Goal: Transaction & Acquisition: Purchase product/service

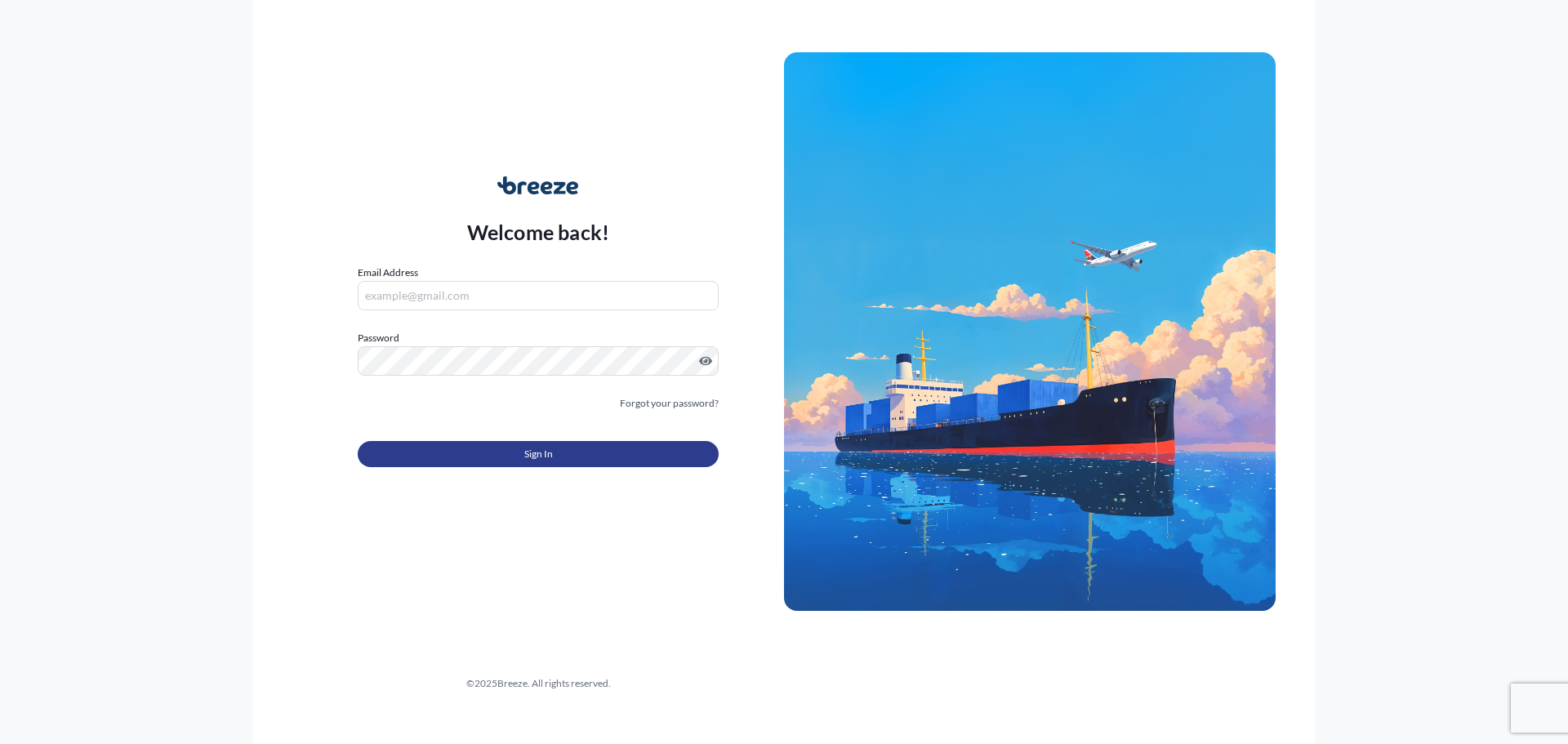
type input "[EMAIL_ADDRESS][DOMAIN_NAME]"
click at [491, 456] on button "Sign In" at bounding box center [538, 454] width 361 height 26
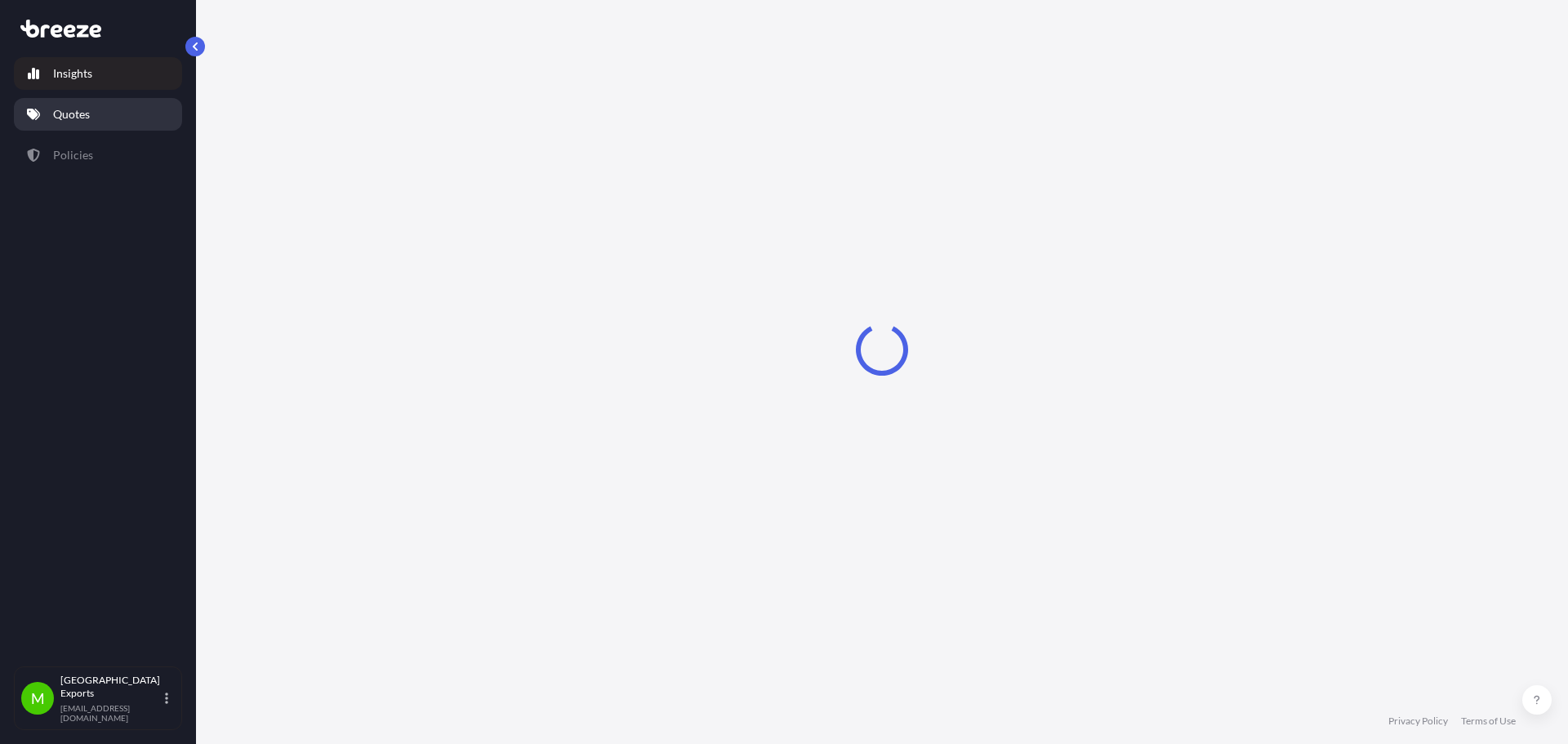
click at [158, 115] on link "Quotes" at bounding box center [98, 114] width 168 height 33
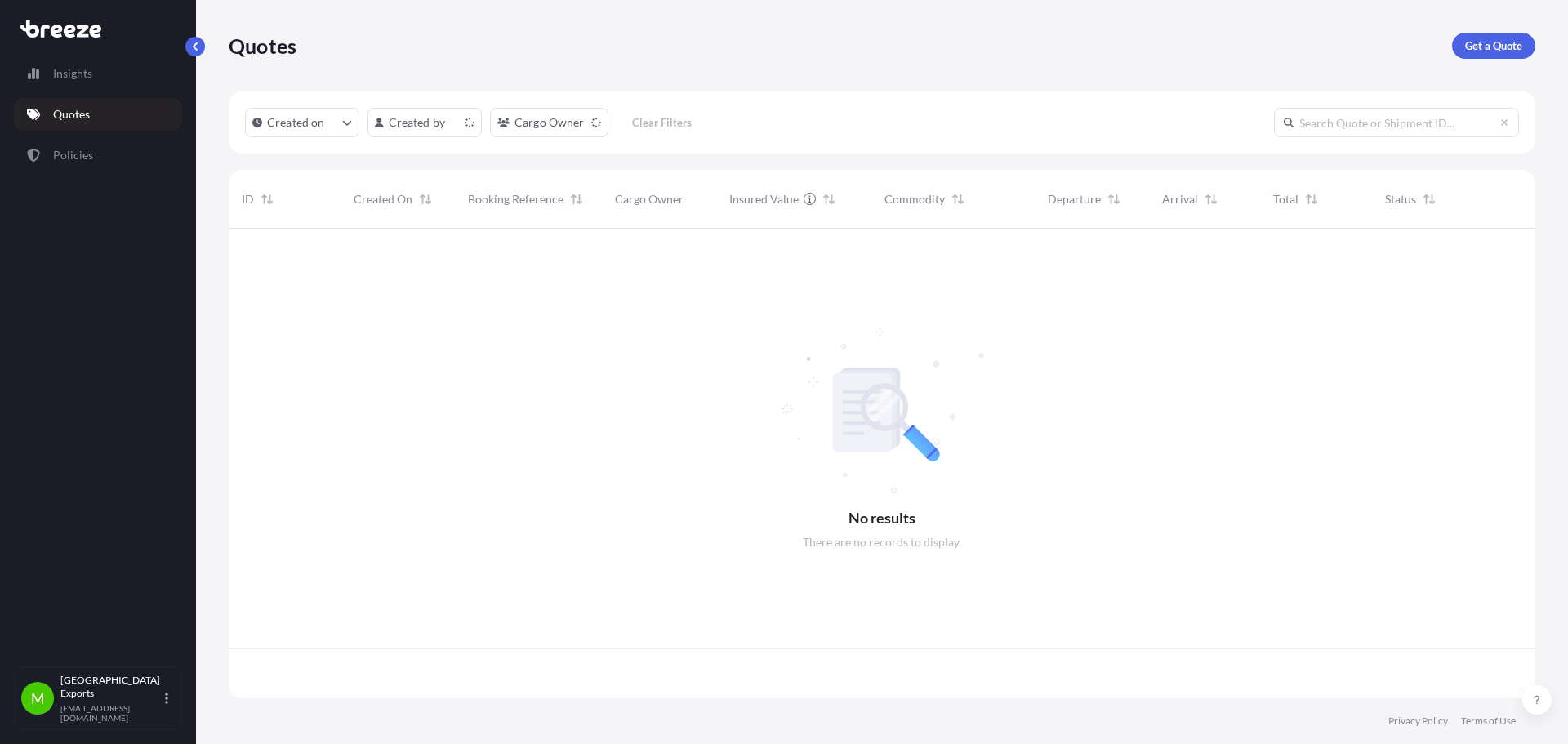
scroll to position [466, 1294]
click at [1488, 39] on p "Get a Quote" at bounding box center [1493, 46] width 57 height 16
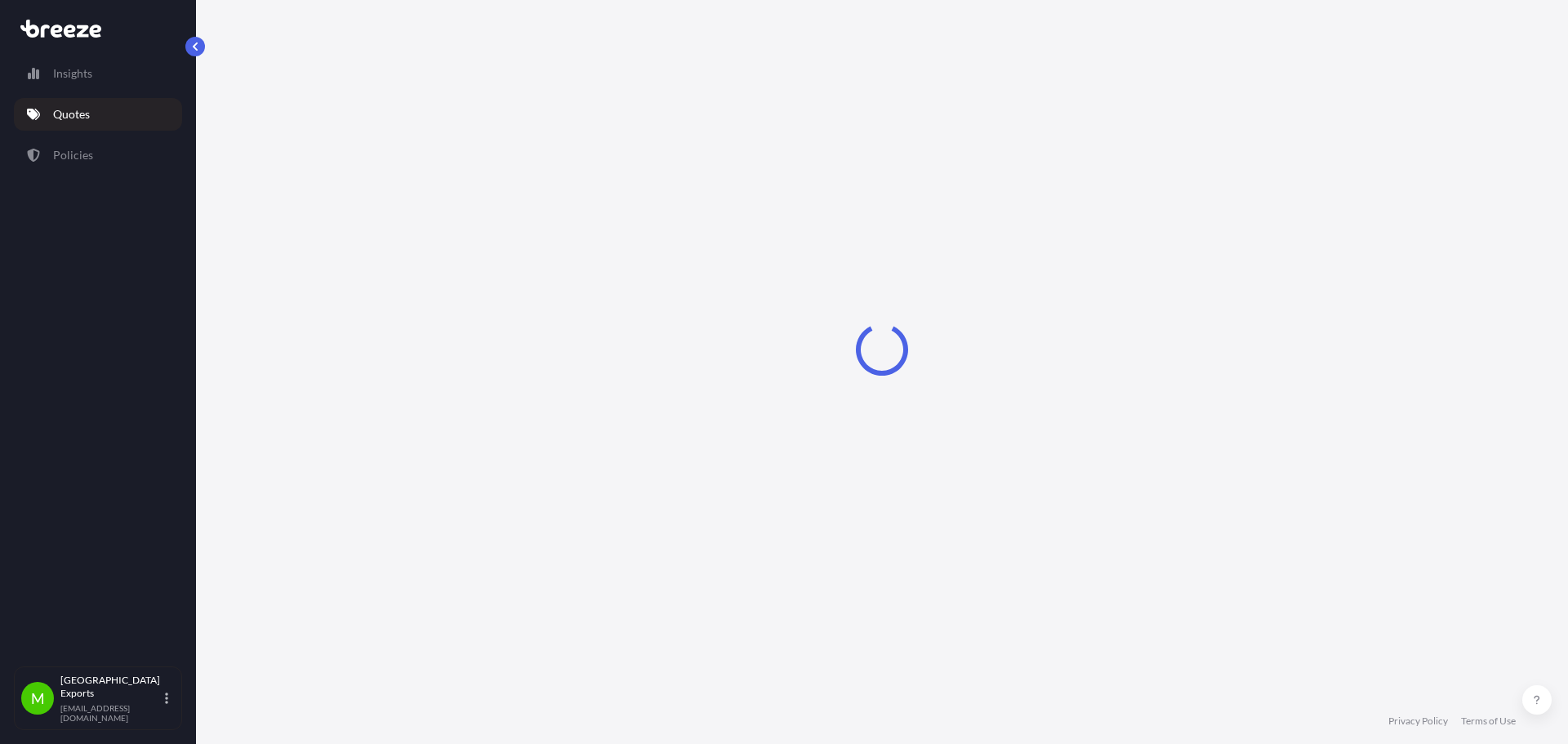
select select "Sea"
select select "1"
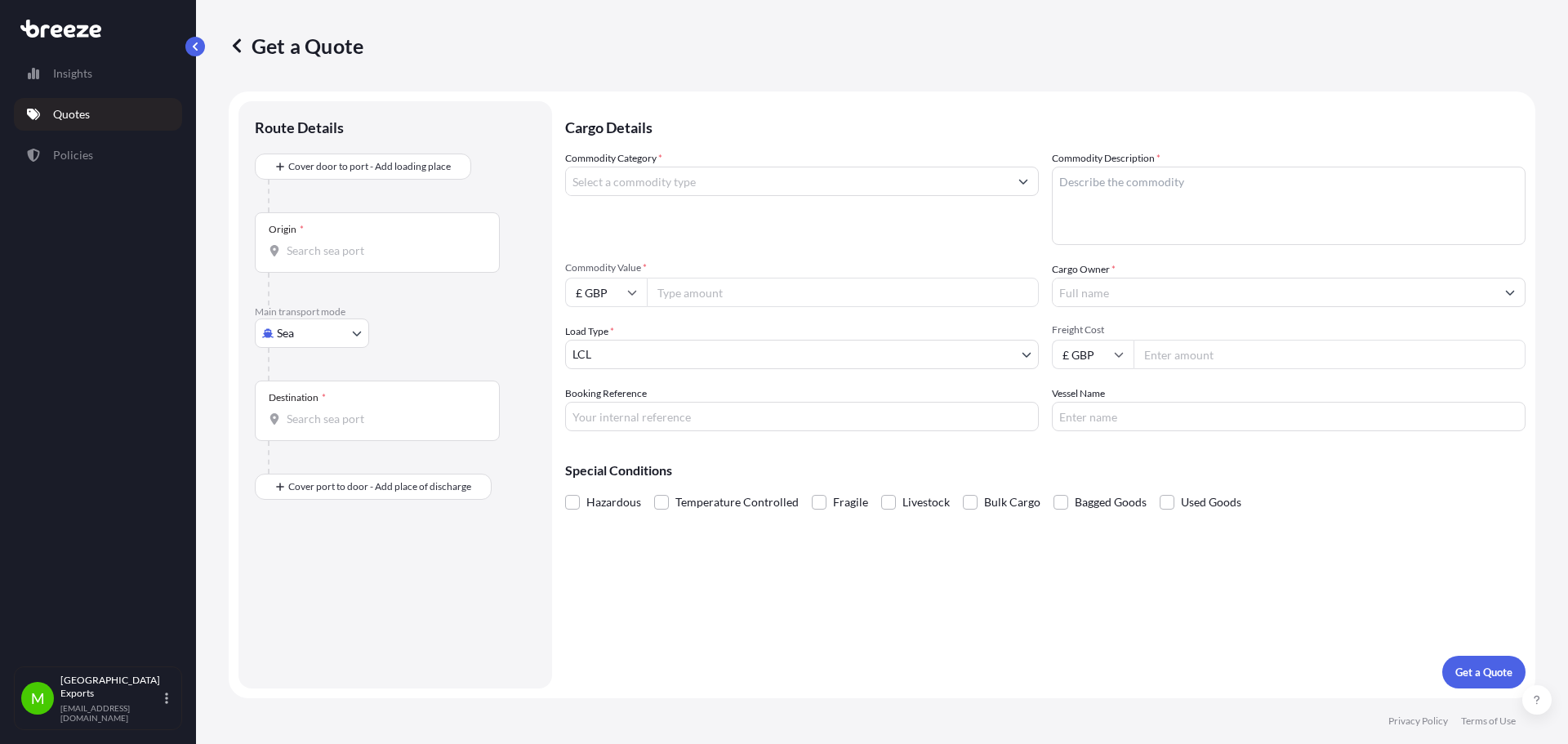
click at [632, 183] on input "Commodity Category *" at bounding box center [787, 181] width 443 height 30
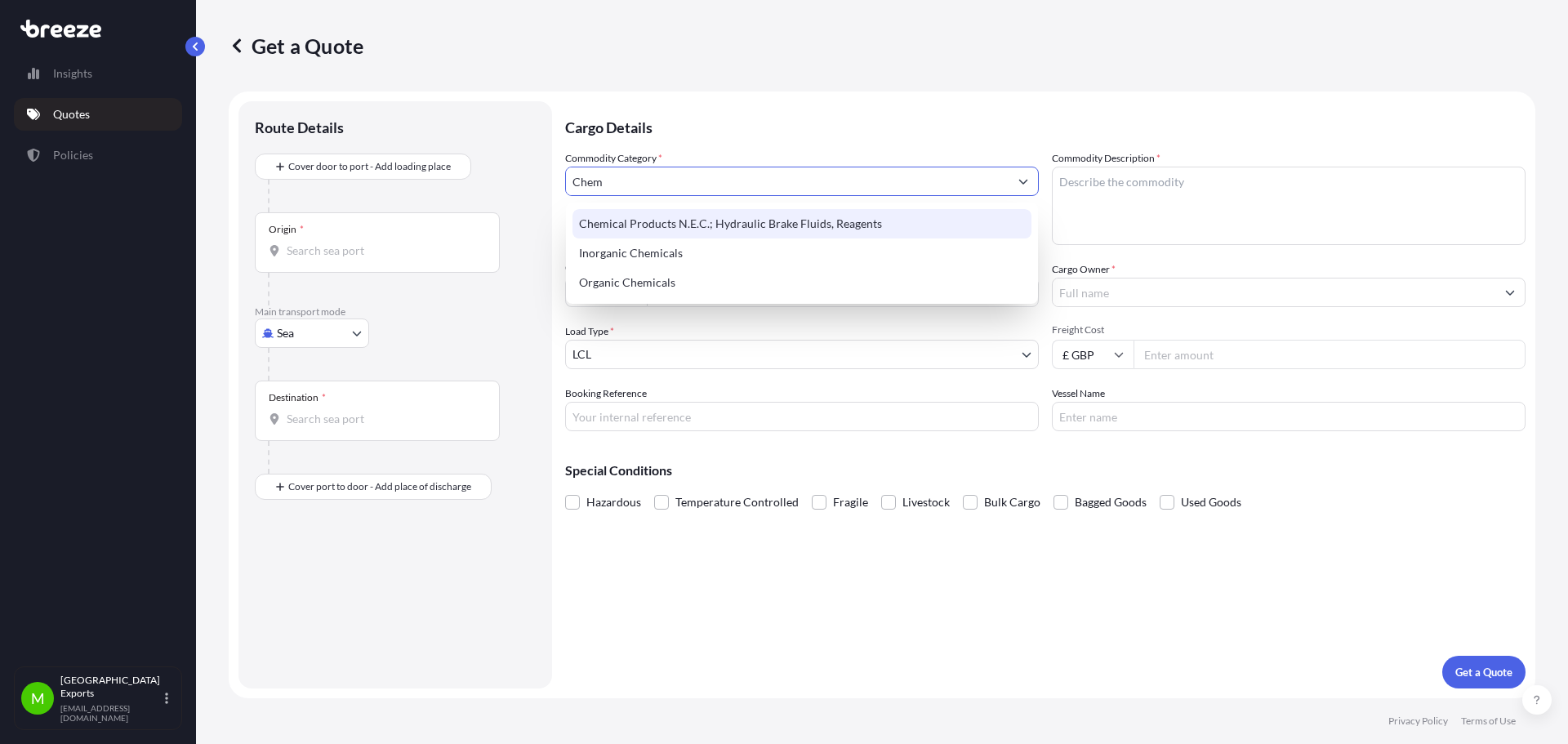
click at [658, 222] on div "Chemical Products N.E.C.; Hydraulic Brake Fluids, Reagents" at bounding box center [801, 224] width 459 height 30
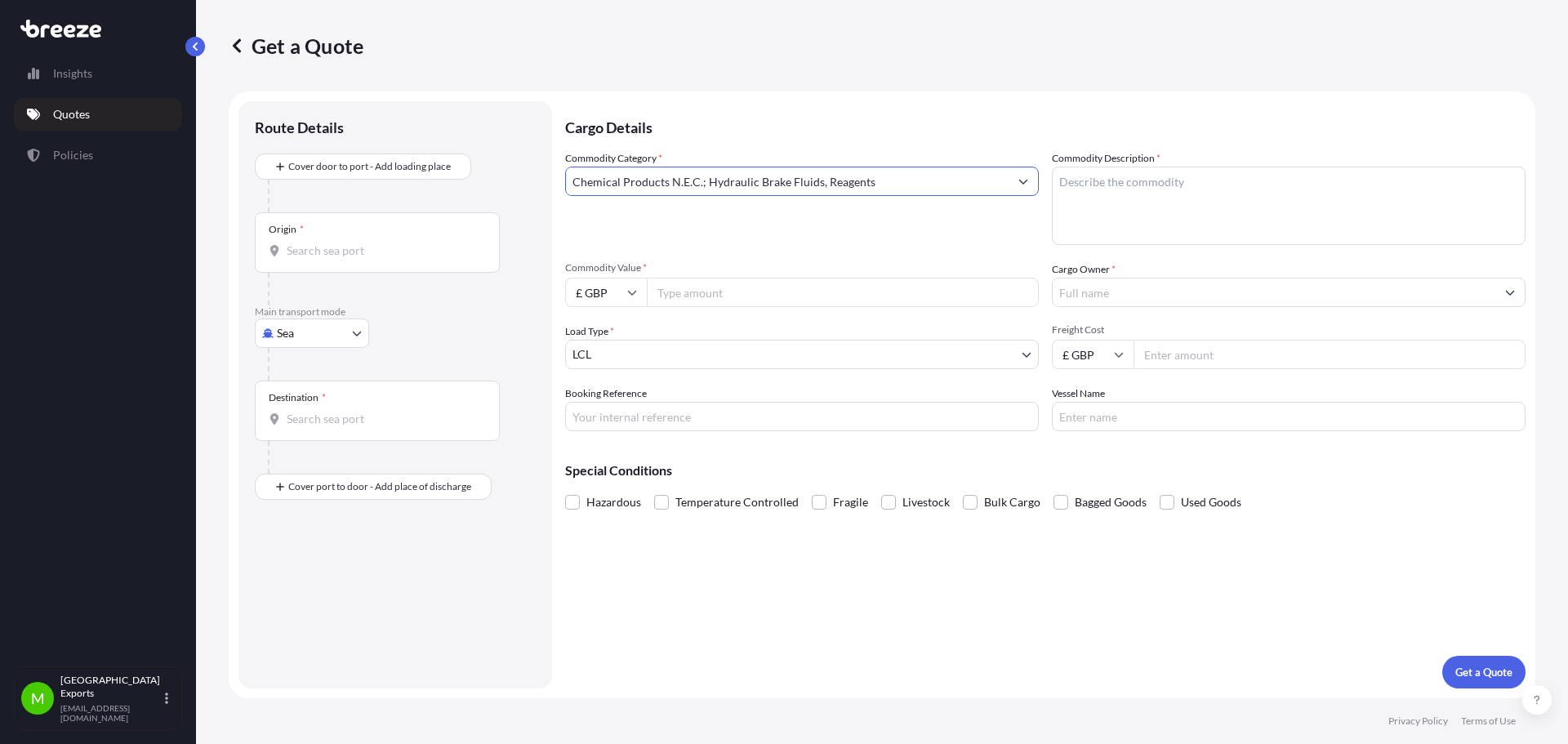
type input "Chemical Products N.E.C.; Hydraulic Brake Fluids, Reagents"
click at [1130, 203] on textarea "Commodity Description *" at bounding box center [1288, 205] width 474 height 79
type textarea "Neodol"
click at [686, 292] on input "Commodity Value *" at bounding box center [843, 292] width 392 height 30
click at [627, 294] on input "£ GBP" at bounding box center [606, 292] width 82 height 30
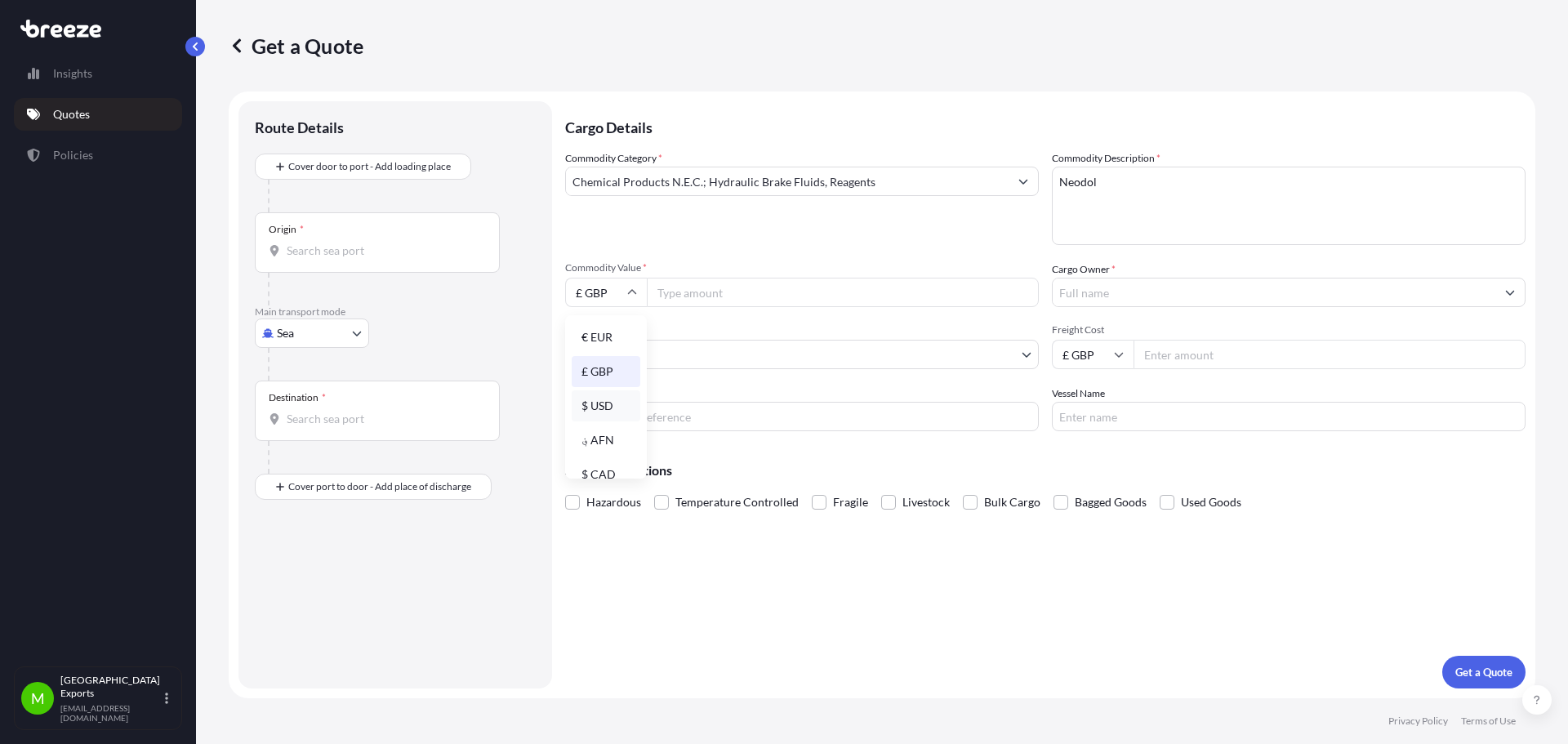
click at [597, 403] on div "$ USD" at bounding box center [606, 405] width 69 height 31
type input "$ USD"
click at [682, 302] on input "Commodity Value *" at bounding box center [843, 292] width 392 height 30
type input "8787.60"
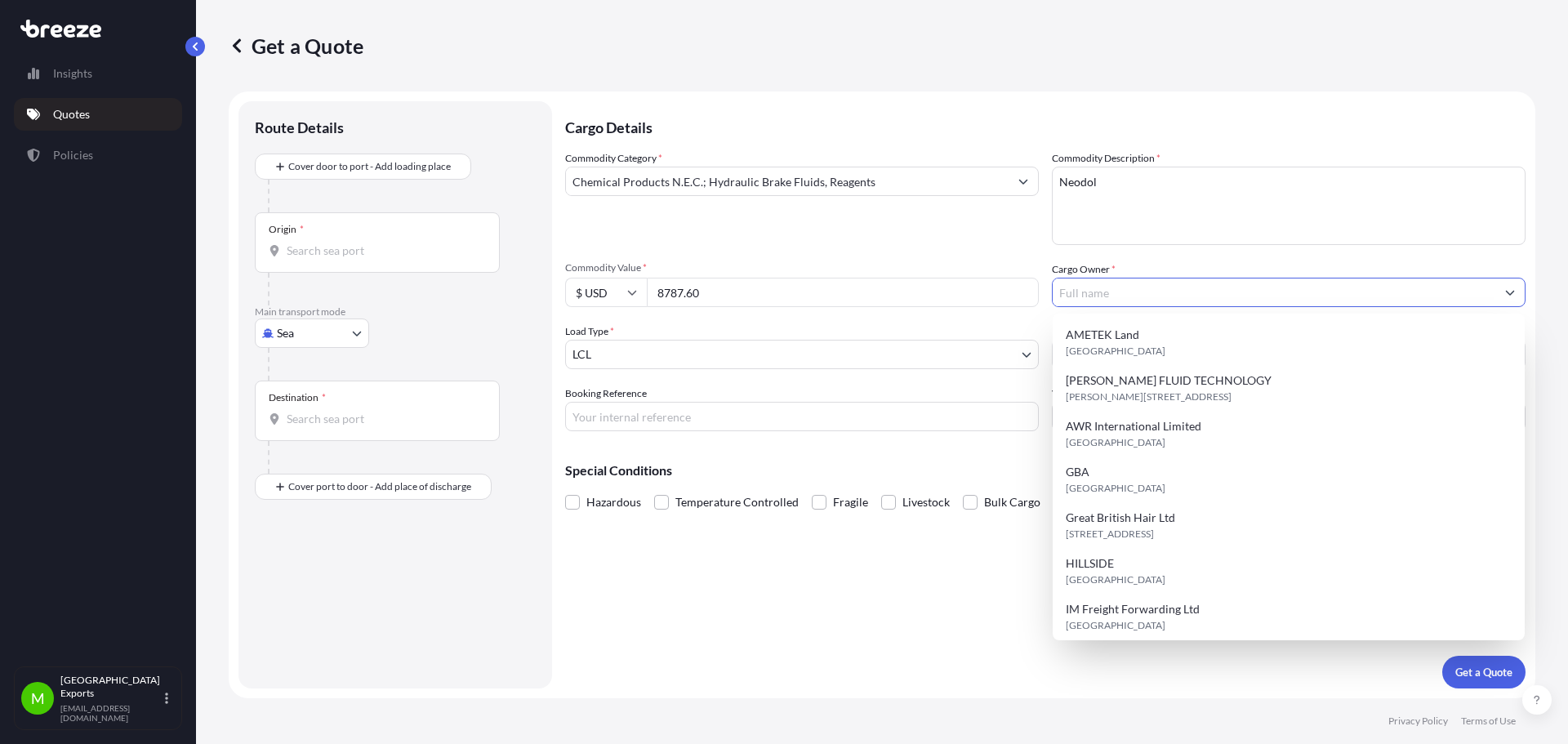
click at [1180, 294] on input "Cargo Owner *" at bounding box center [1274, 292] width 443 height 30
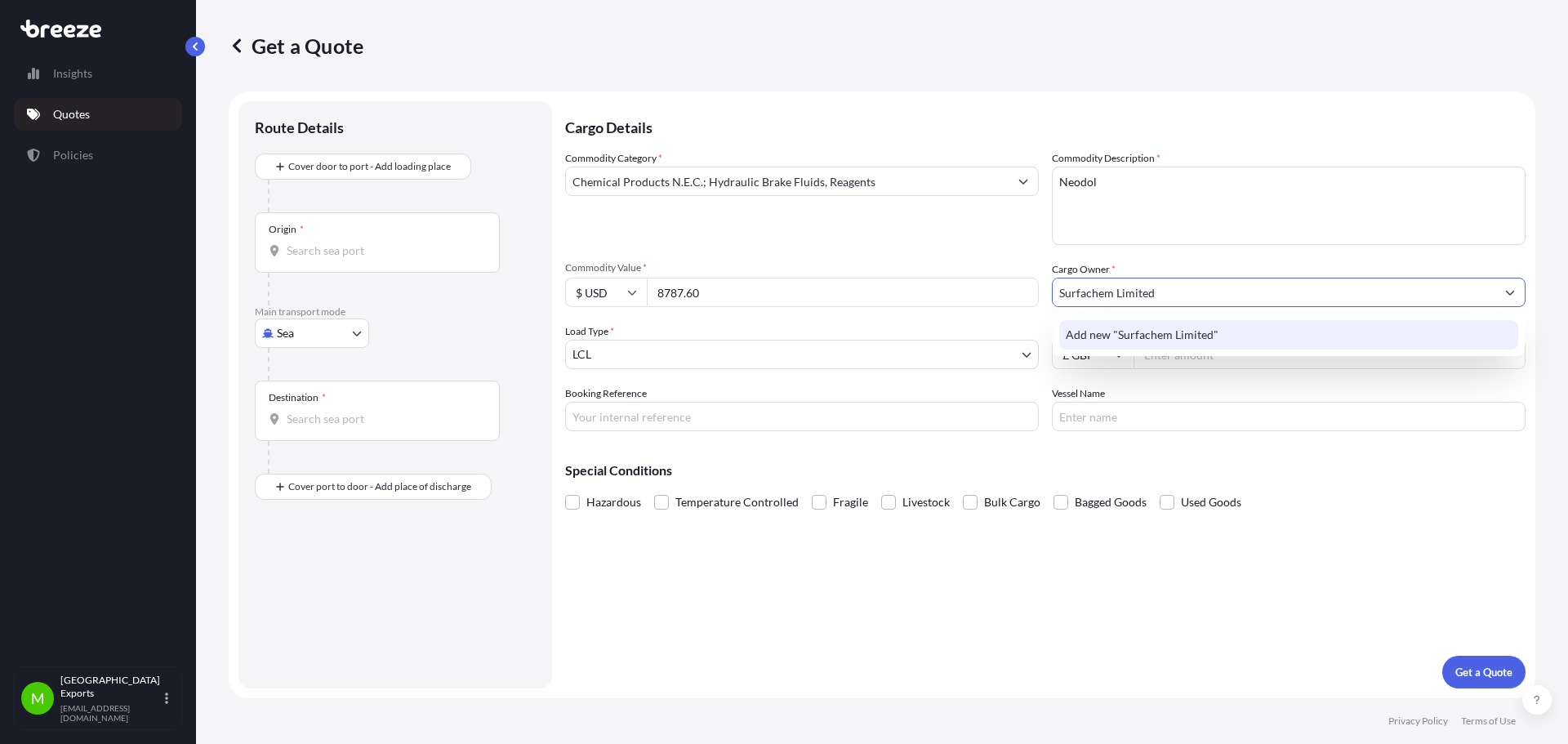
type input "Surfachem Limited"
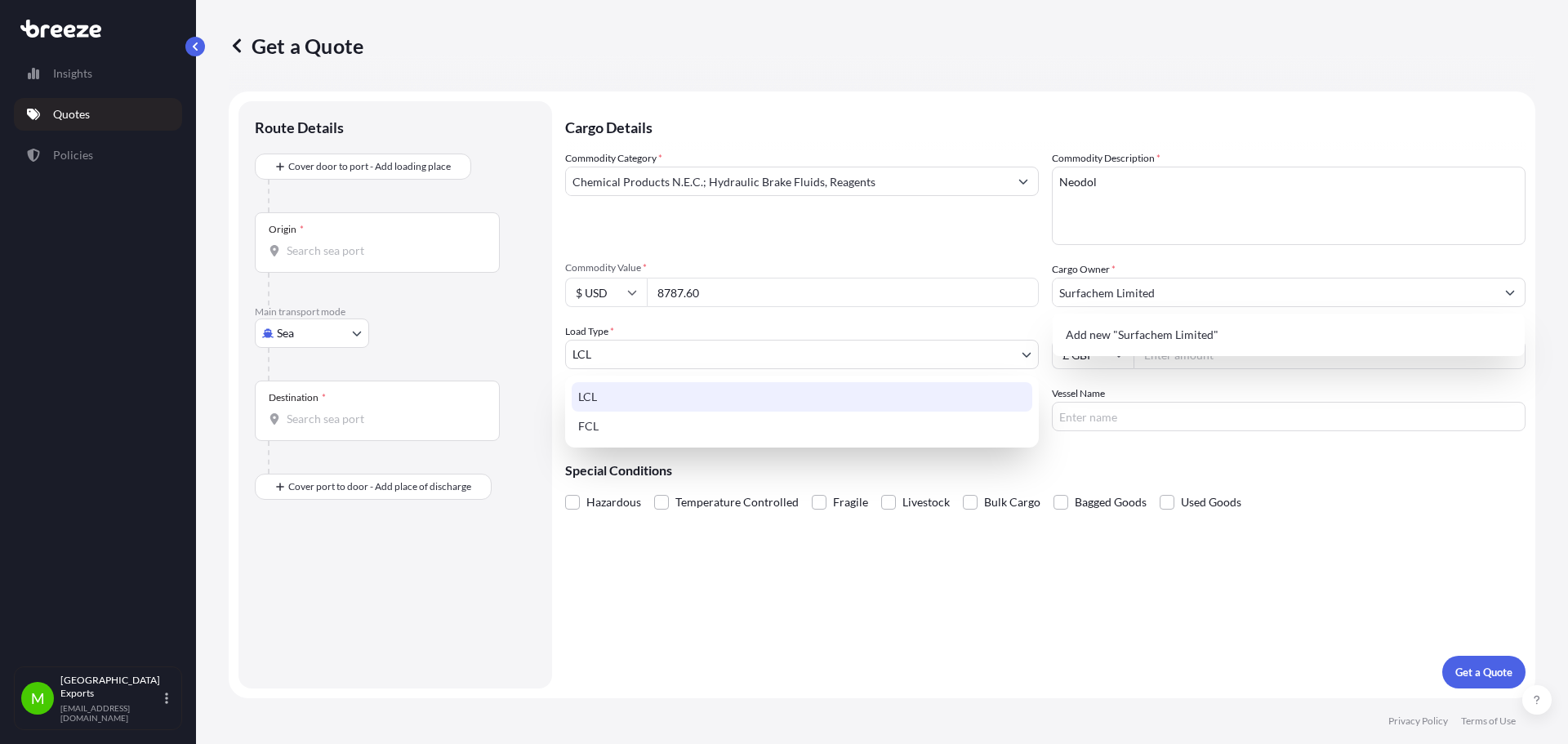
click at [789, 351] on body "15 options available. 9 options available. 0 options available. 1 option availa…" at bounding box center [784, 372] width 1568 height 744
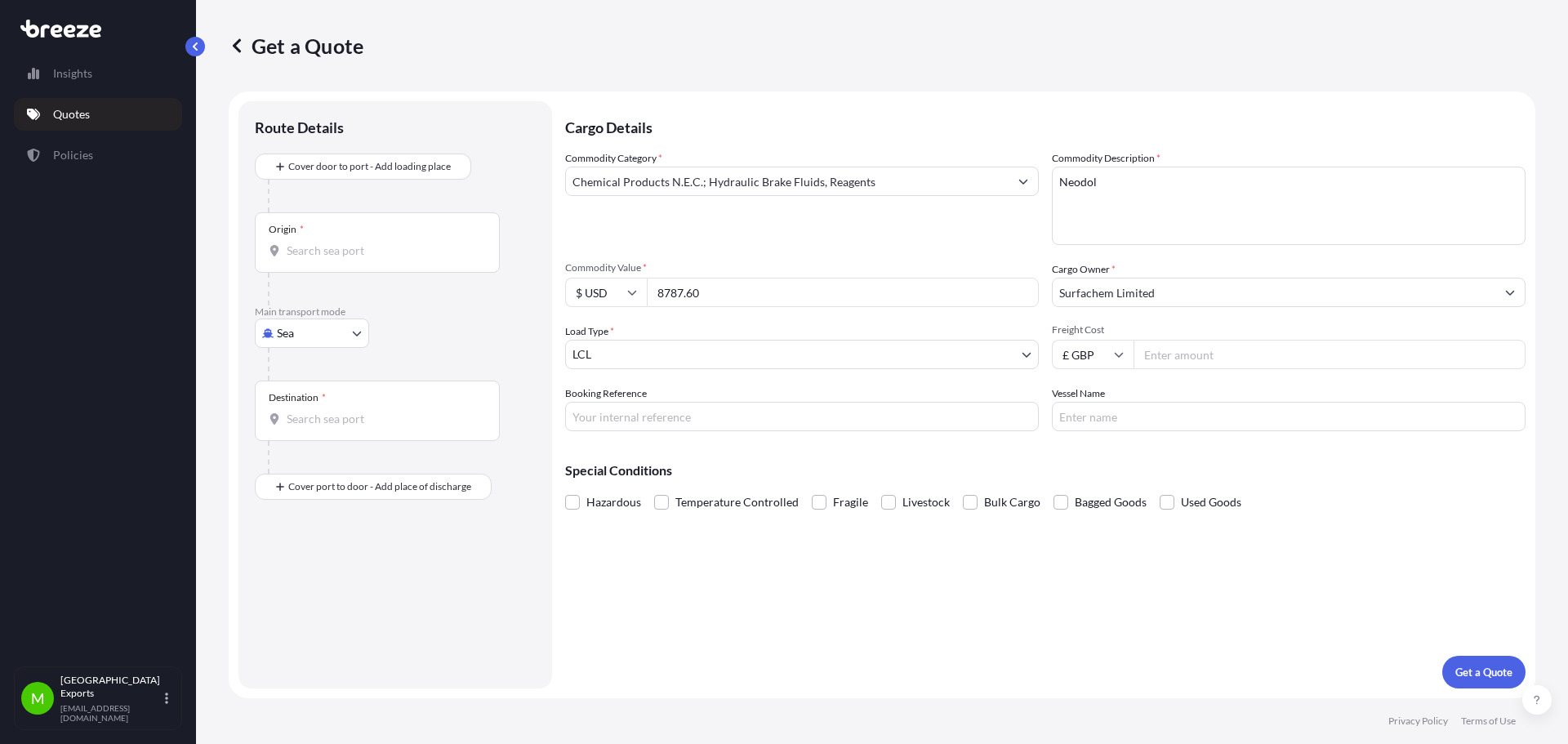
click at [1203, 353] on input "Freight Cost" at bounding box center [1329, 354] width 392 height 30
type input "400"
click at [674, 423] on input "Booking Reference" at bounding box center [802, 417] width 474 height 30
type input "Surfachem [GEOGRAPHIC_DATA]"
click at [1475, 669] on p "Get a Quote" at bounding box center [1483, 671] width 57 height 16
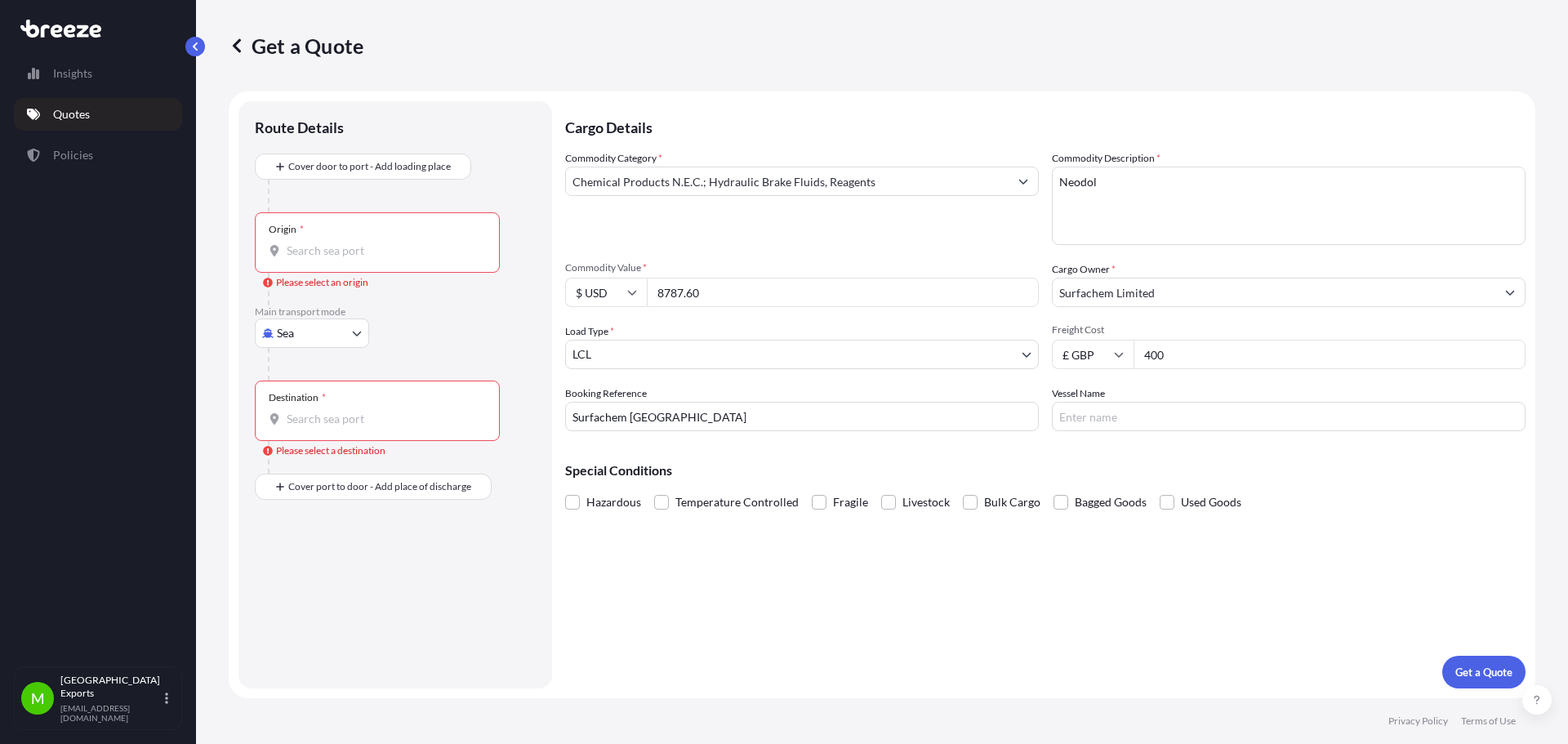
click at [323, 251] on input "Origin * Please select an origin" at bounding box center [383, 251] width 193 height 16
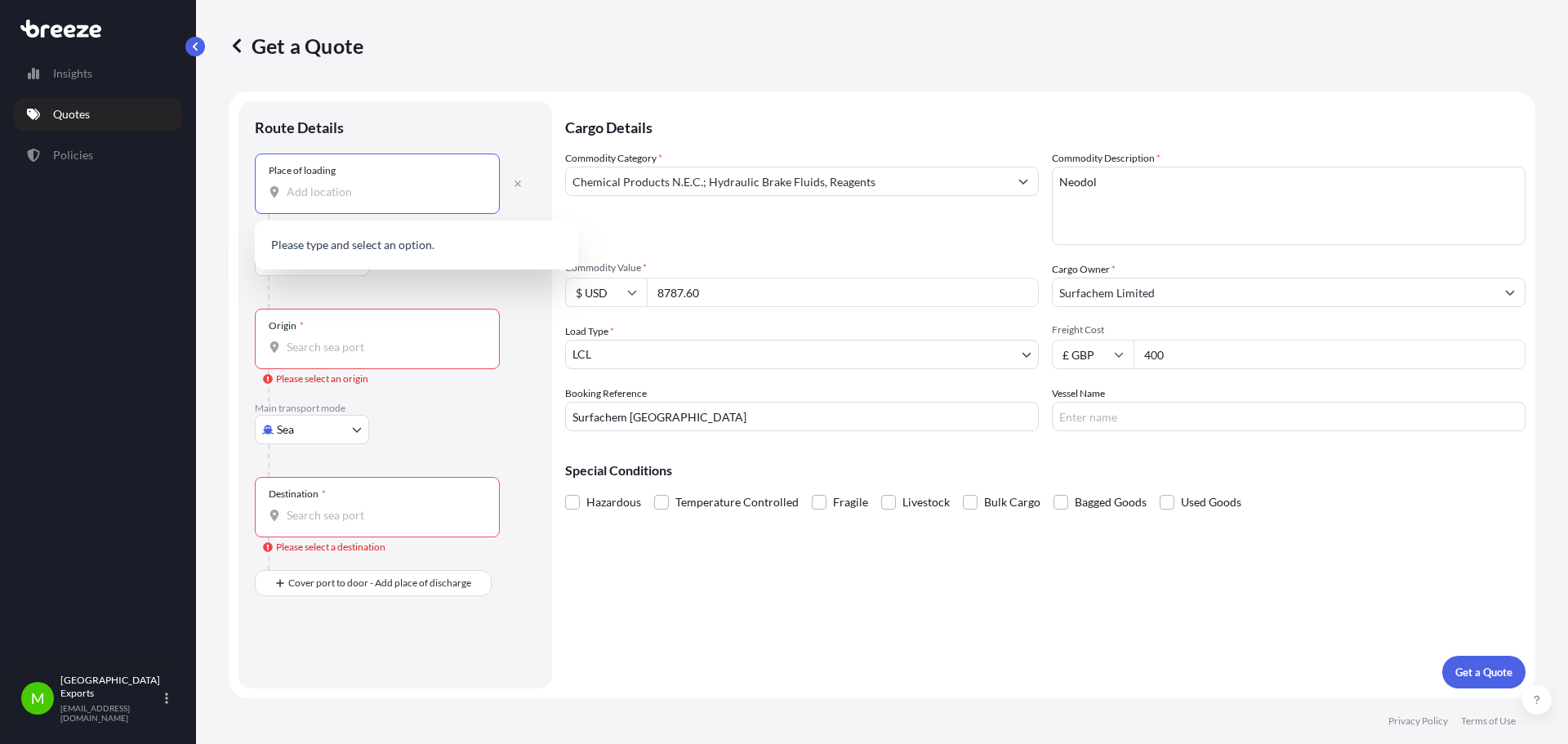
click at [326, 195] on input "Place of loading" at bounding box center [383, 192] width 193 height 16
type input "H"
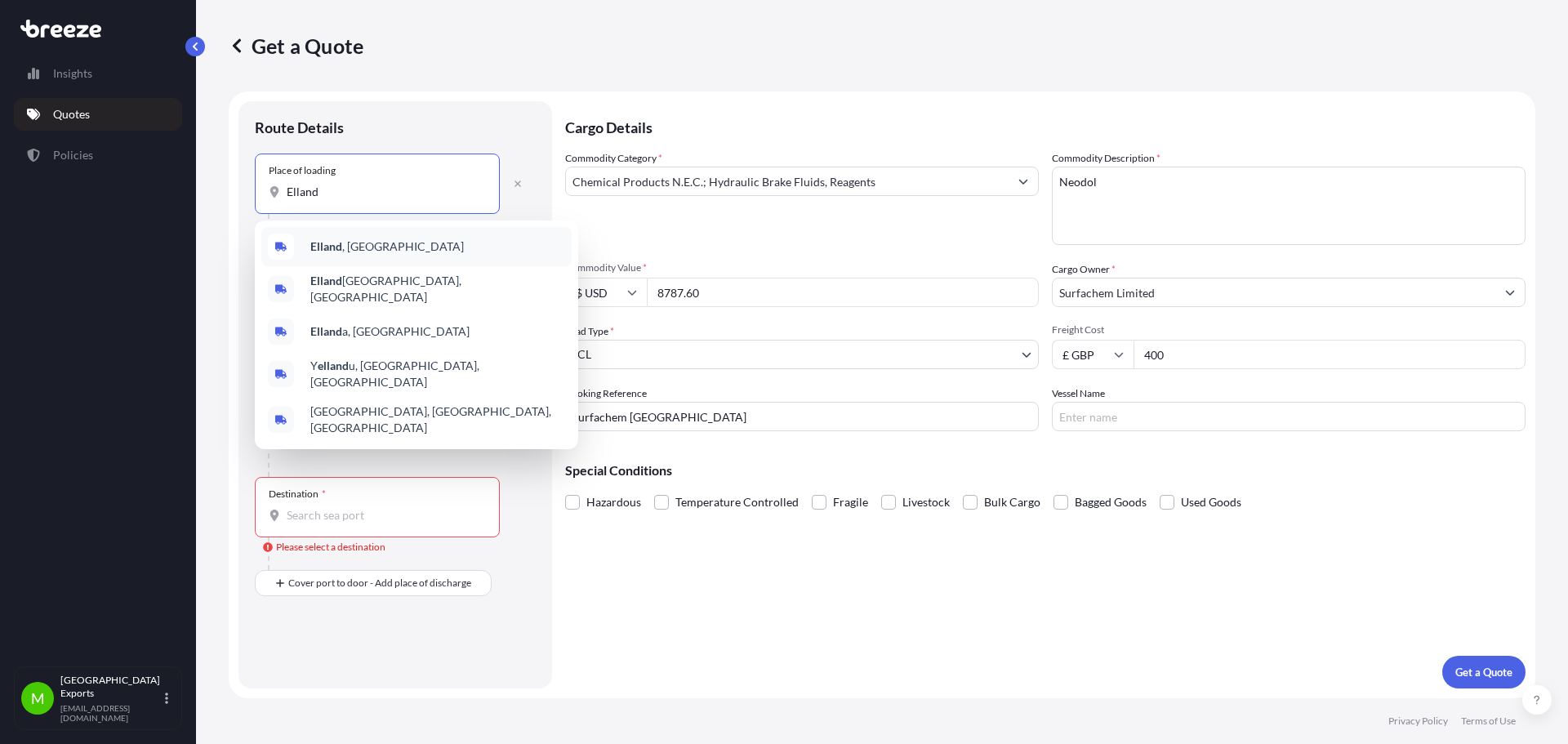
click at [322, 236] on div "Elland , [GEOGRAPHIC_DATA]" at bounding box center [417, 246] width 310 height 39
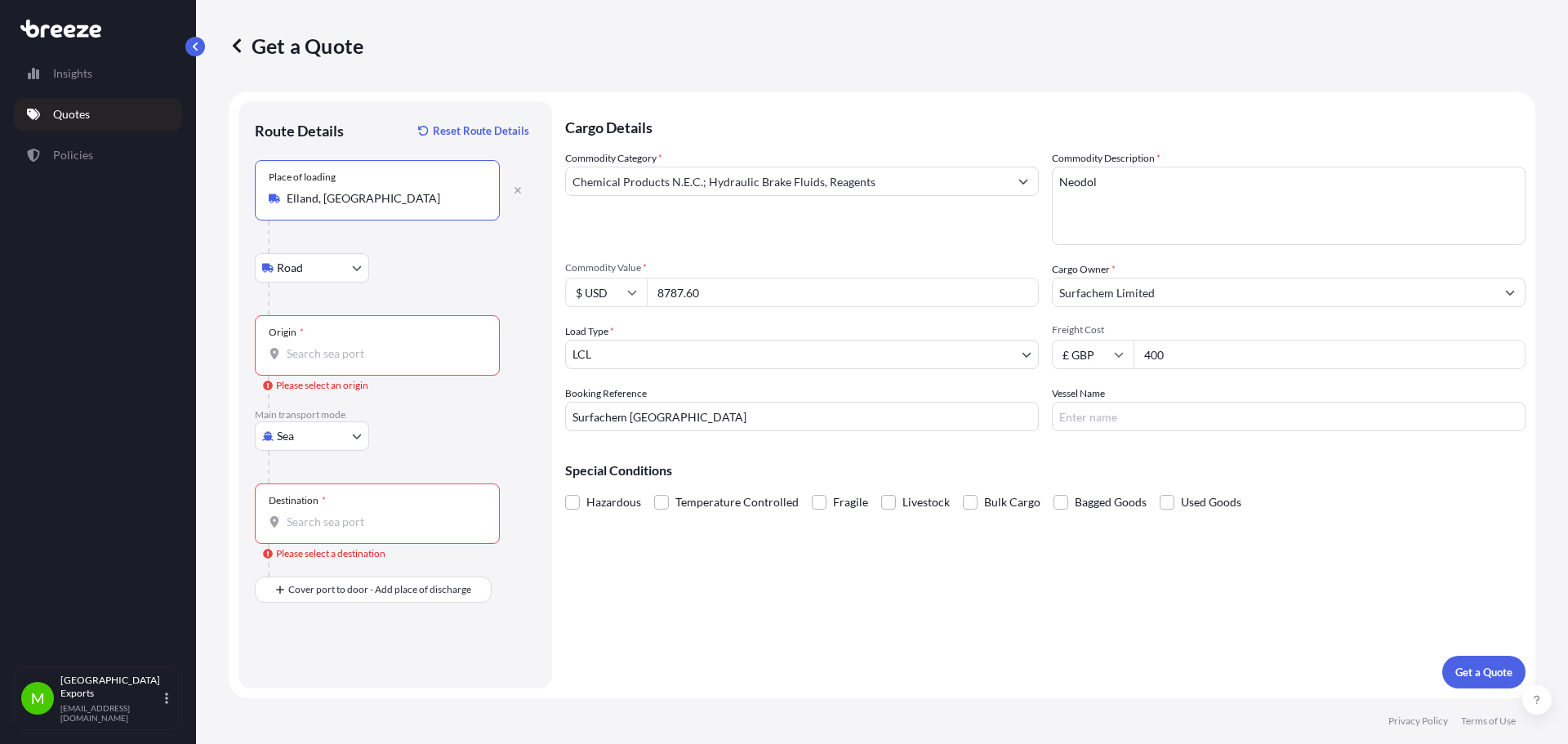
type input "Elland, [GEOGRAPHIC_DATA]"
click at [317, 344] on div "Origin *" at bounding box center [377, 345] width 245 height 61
click at [317, 345] on input "Origin * Please select an origin" at bounding box center [383, 353] width 193 height 16
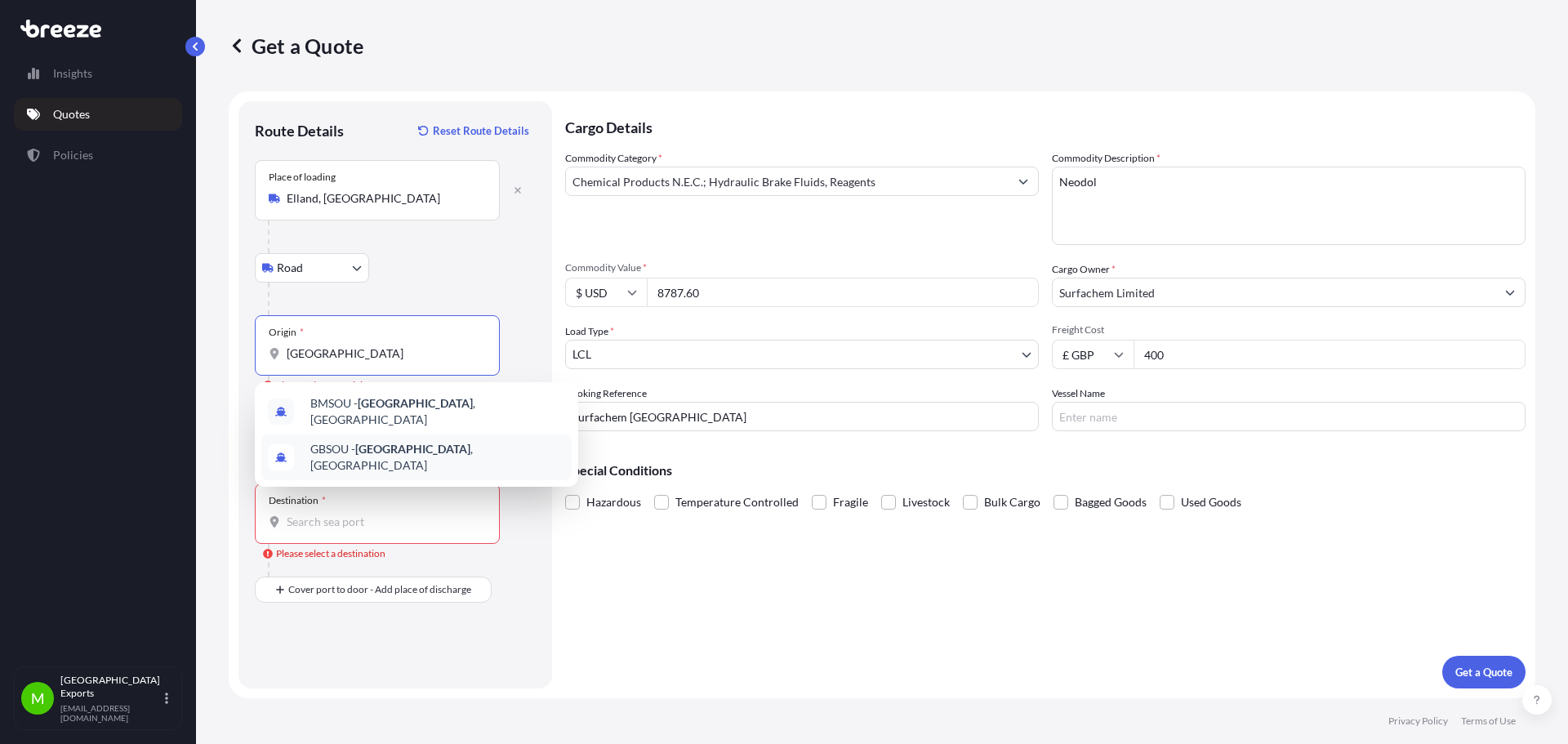
click at [390, 436] on div "GBSOU - [GEOGRAPHIC_DATA] , [GEOGRAPHIC_DATA]" at bounding box center [417, 458] width 310 height 46
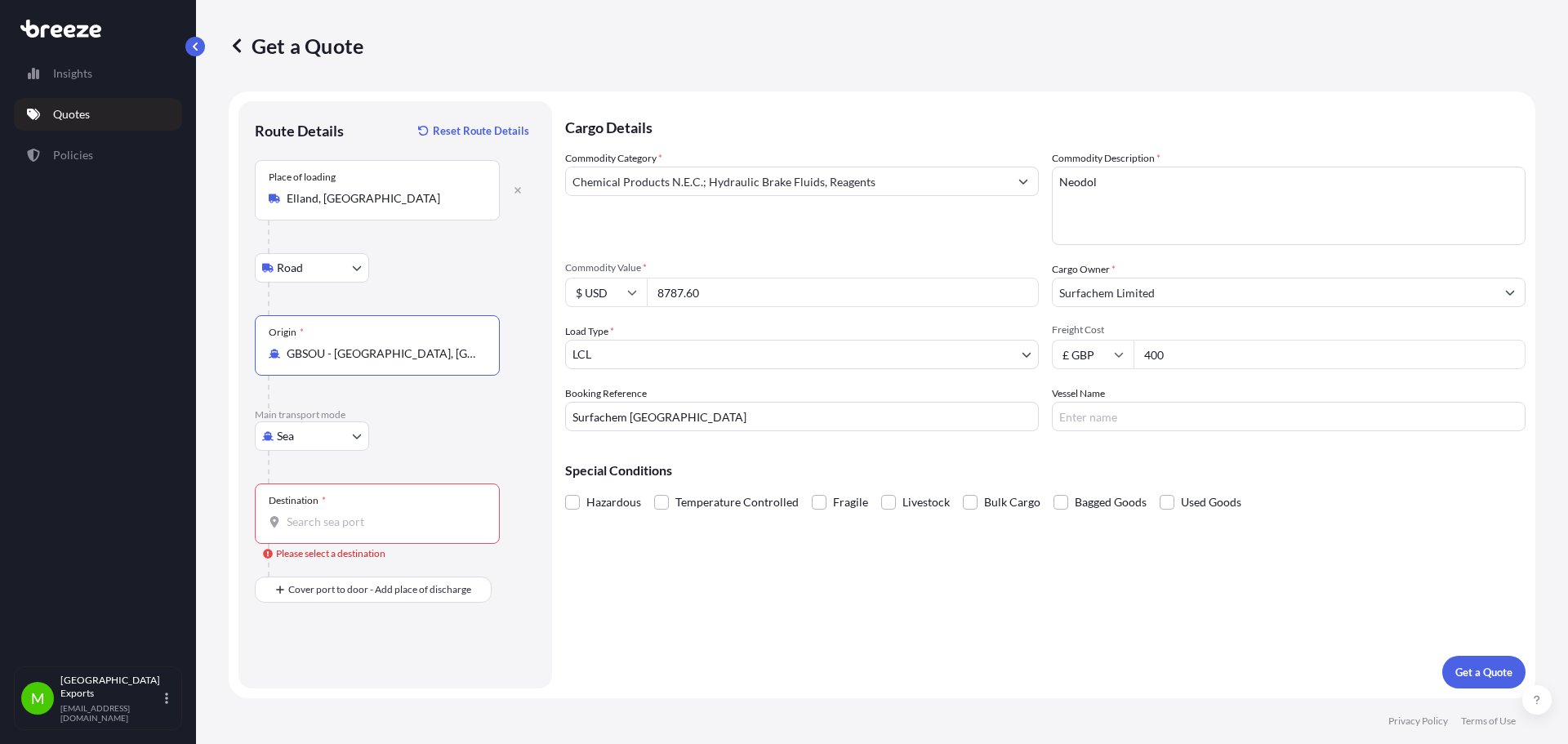
type input "GBSOU - [GEOGRAPHIC_DATA], [GEOGRAPHIC_DATA]"
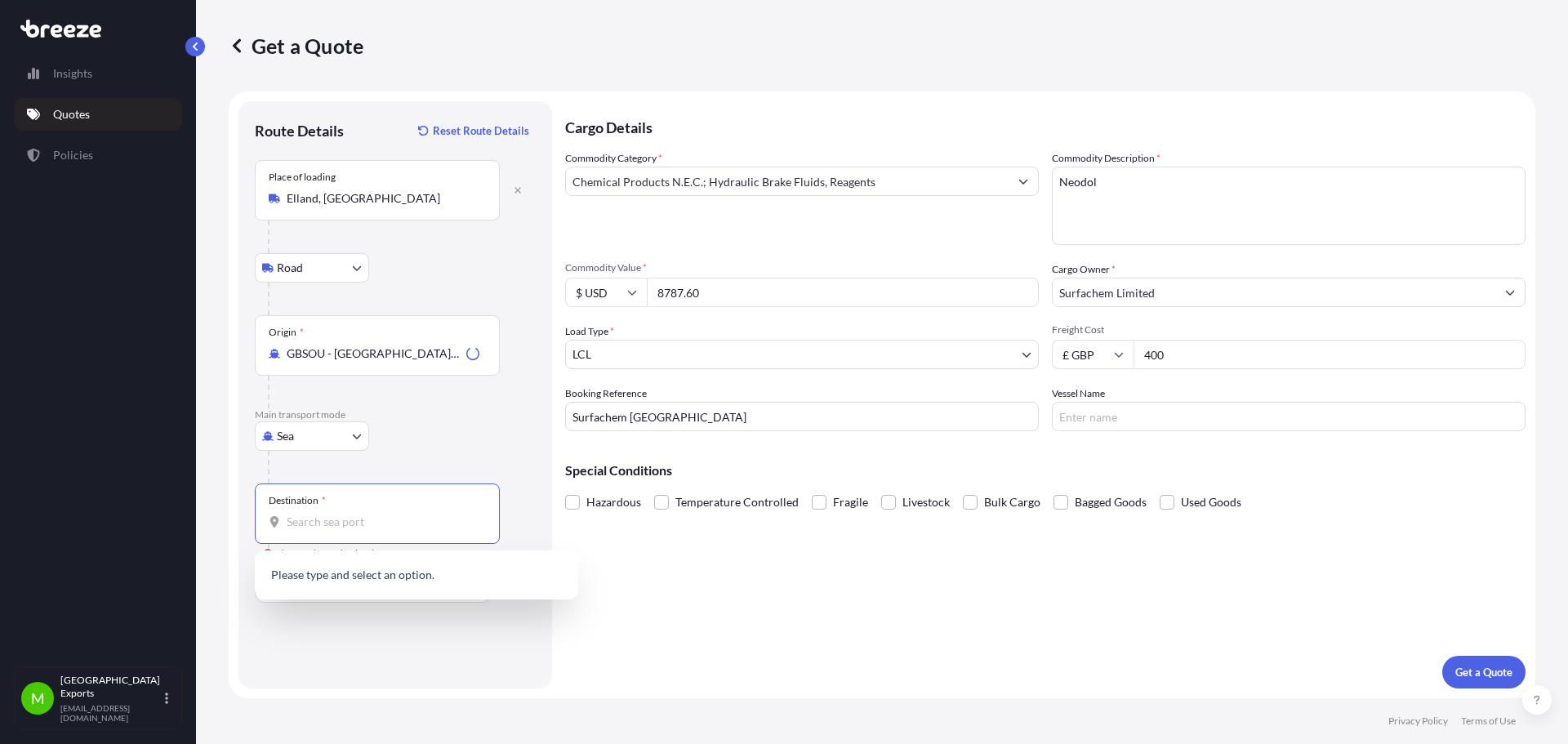
click at [304, 520] on input "Destination * Please select a destination" at bounding box center [383, 521] width 193 height 16
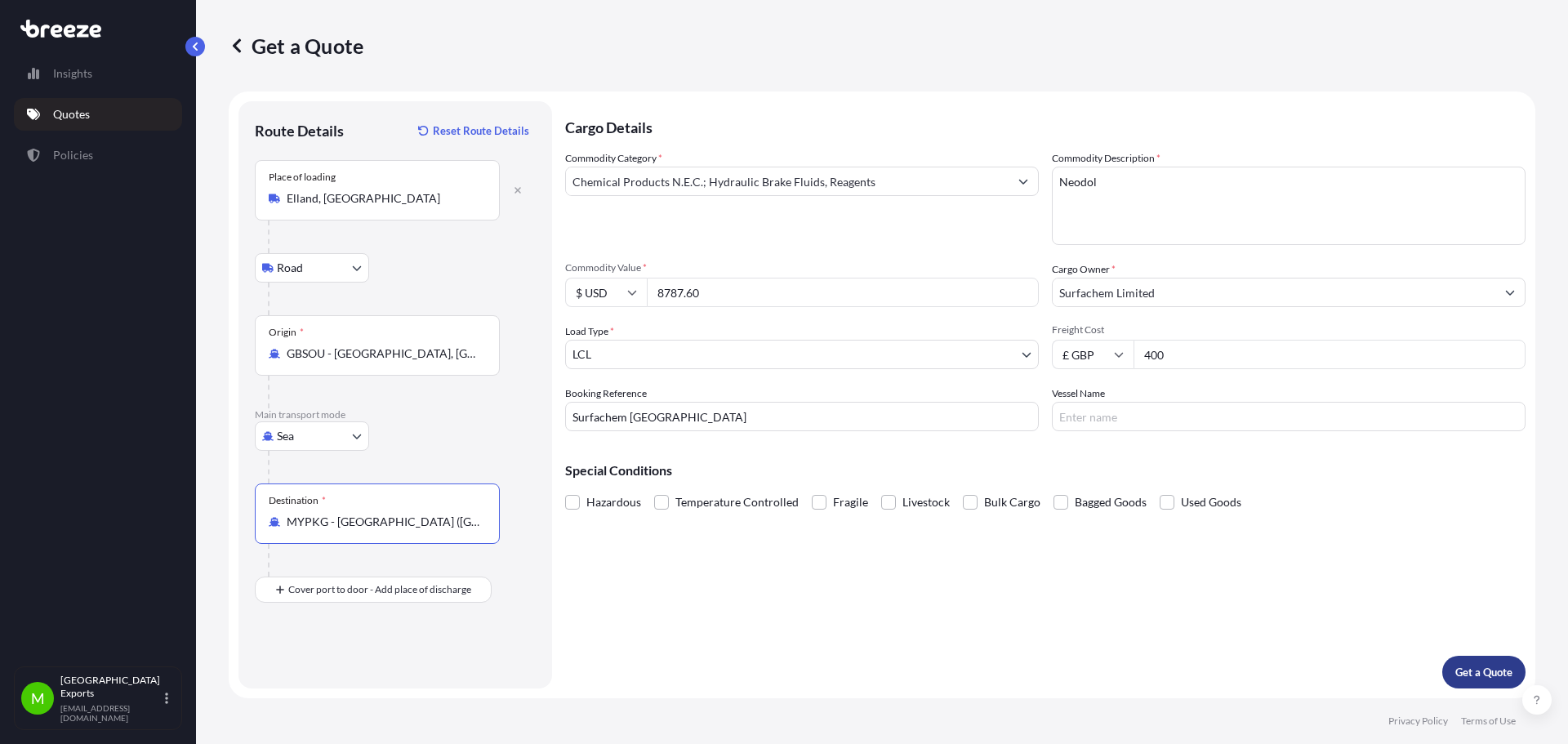
type input "MYPKG - [GEOGRAPHIC_DATA] ([GEOGRAPHIC_DATA]), [GEOGRAPHIC_DATA]"
click at [1457, 667] on p "Get a Quote" at bounding box center [1483, 671] width 57 height 16
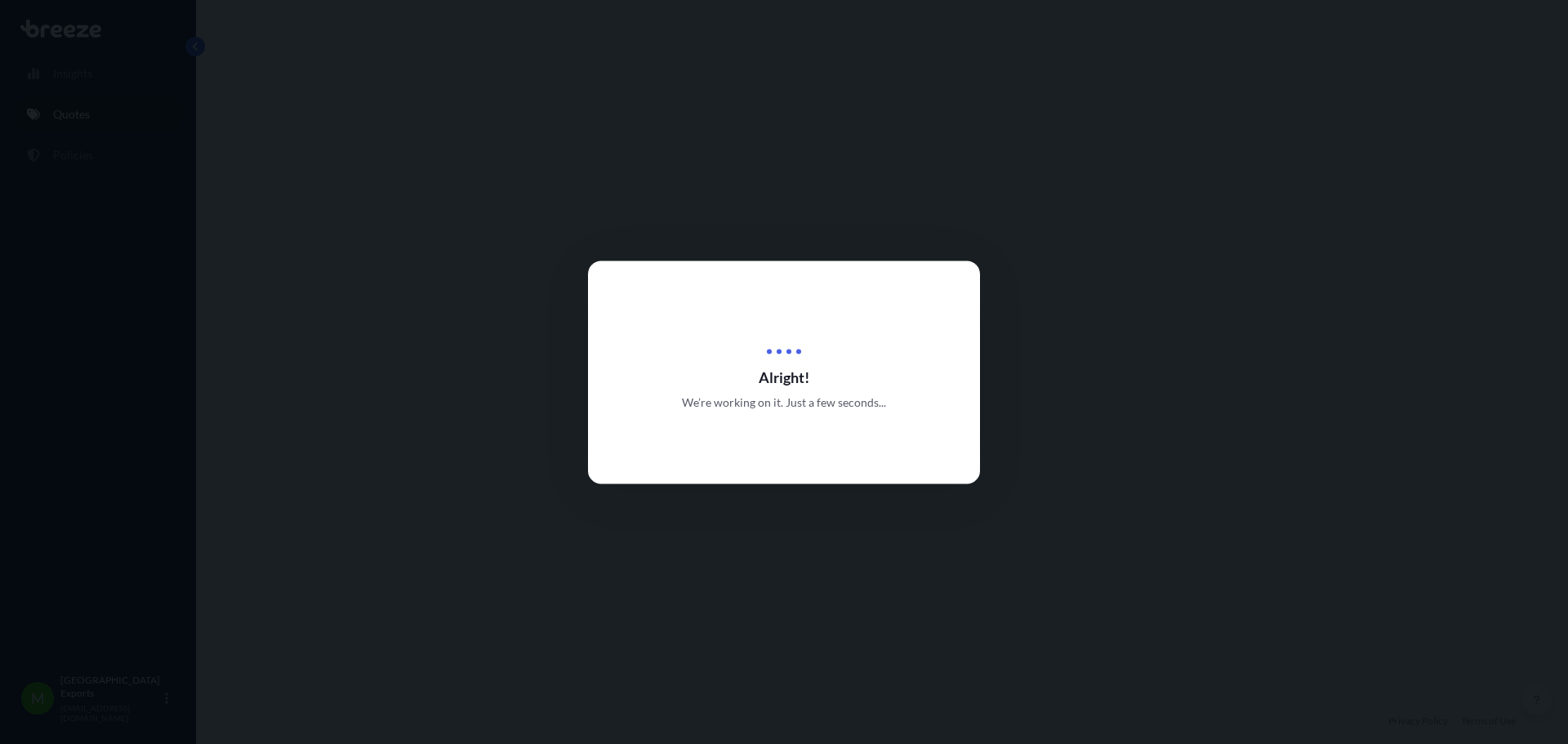
select select "Road"
select select "Sea"
select select "1"
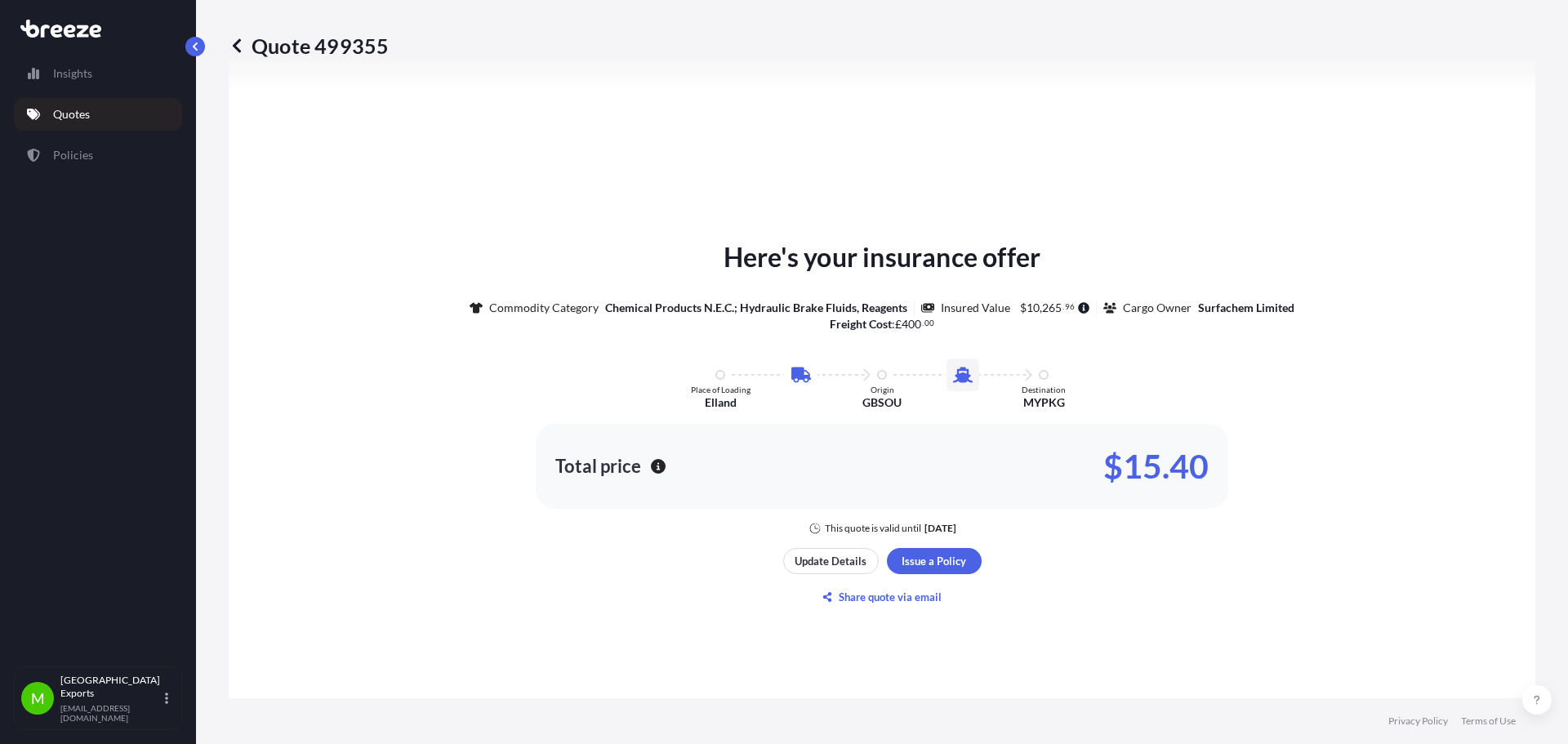
scroll to position [720, 0]
